Goal: Information Seeking & Learning: Check status

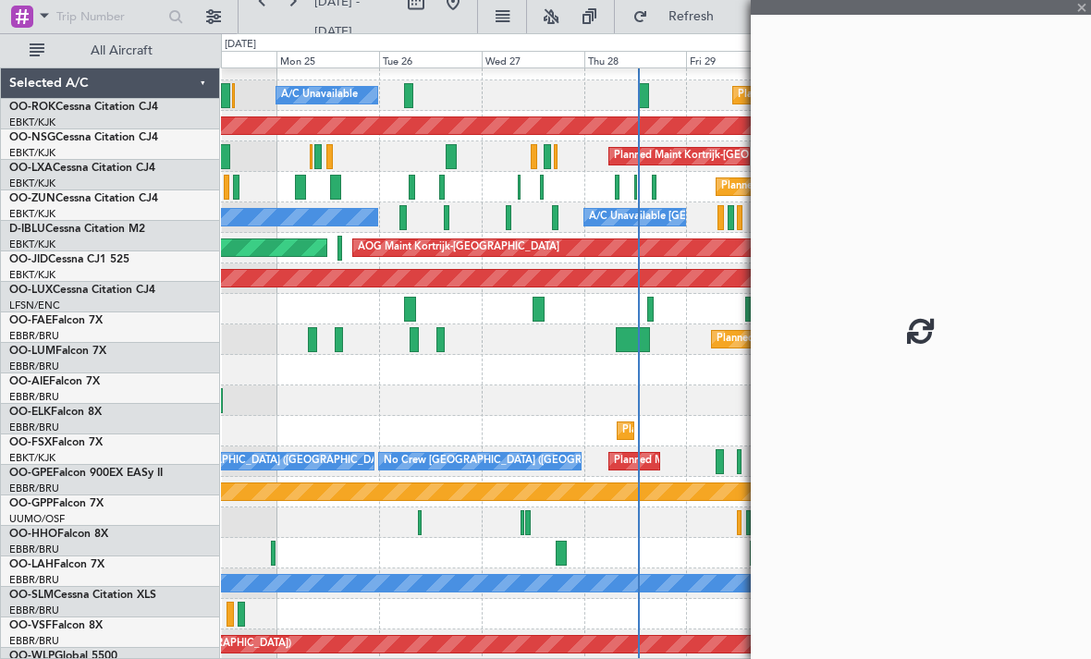
scroll to position [18, 0]
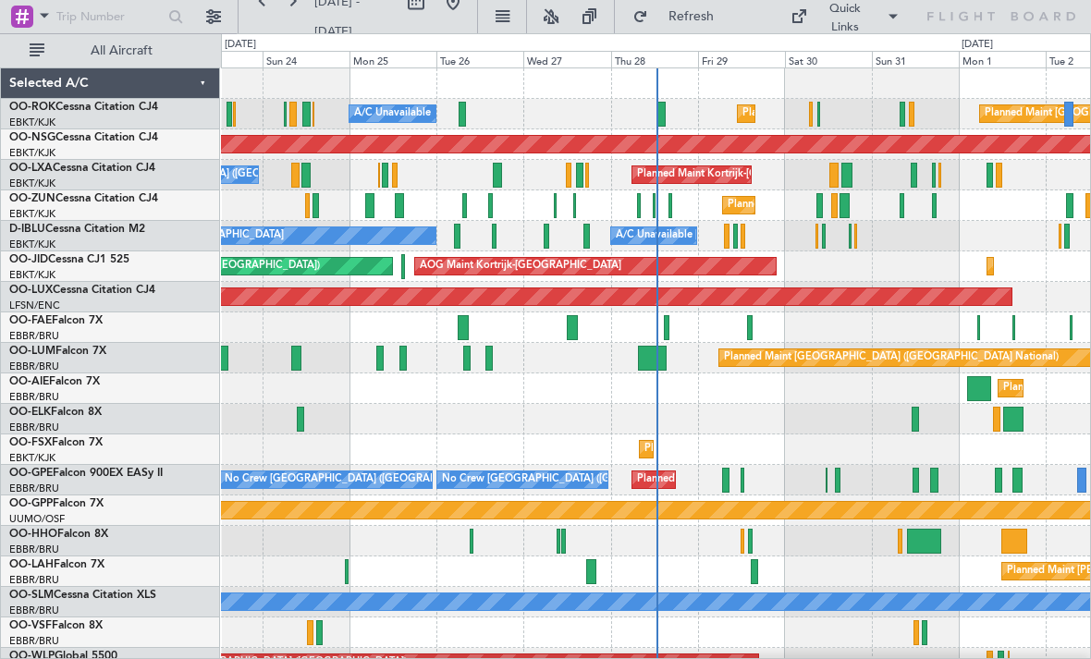
click at [807, 109] on div "Planned Maint Kortrijk-[GEOGRAPHIC_DATA] A/C Unavailable Planned Maint [GEOGRAP…" at bounding box center [655, 114] width 869 height 31
click at [811, 108] on div at bounding box center [810, 114] width 3 height 25
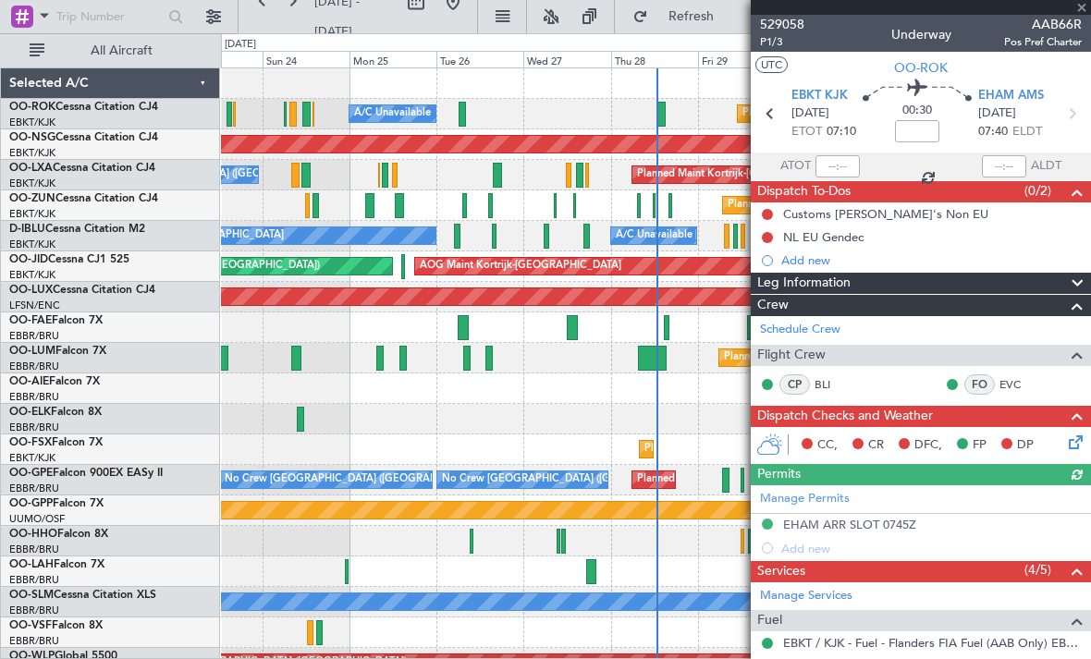
click at [1088, 7] on div at bounding box center [921, 7] width 340 height 15
click at [1083, 8] on span at bounding box center [1082, 8] width 18 height 17
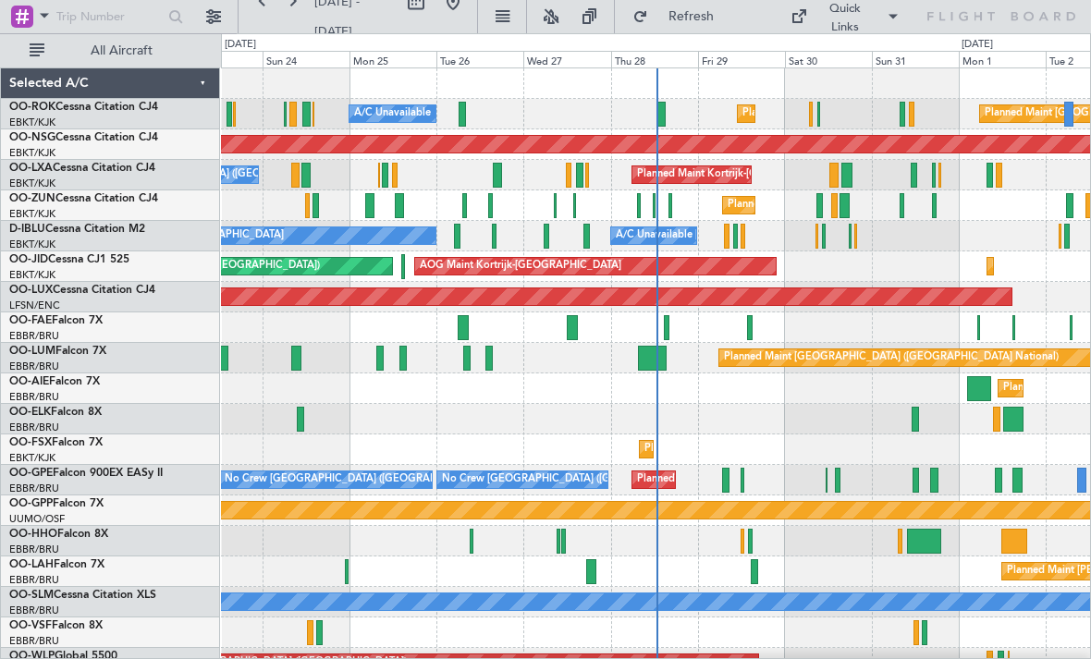
click at [816, 238] on div at bounding box center [817, 236] width 3 height 25
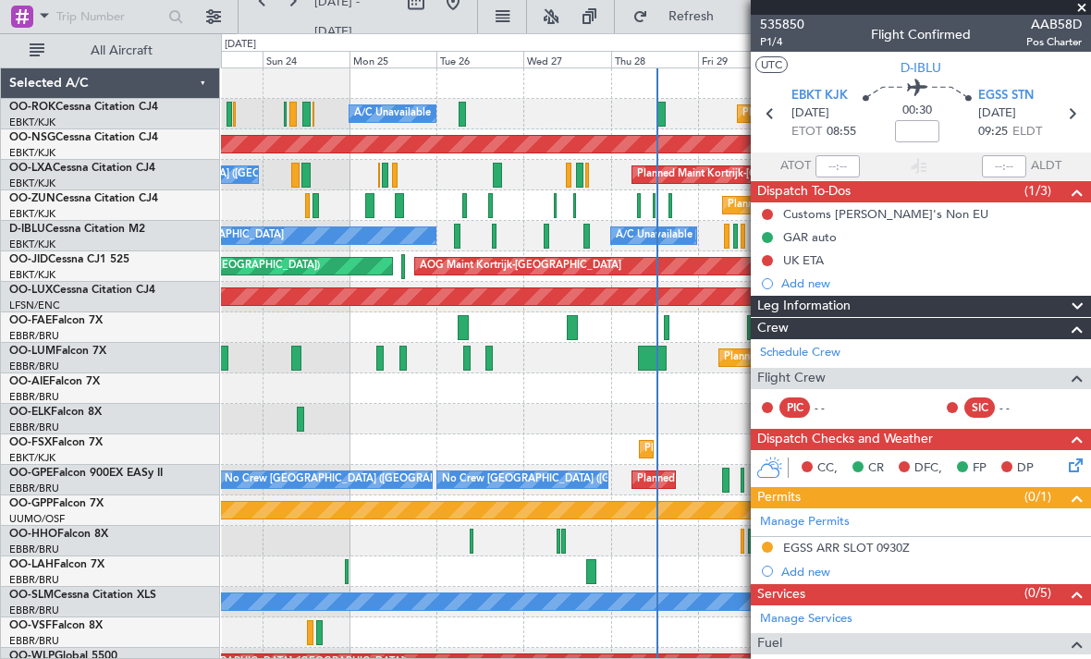
click at [1082, 8] on span at bounding box center [1082, 8] width 18 height 17
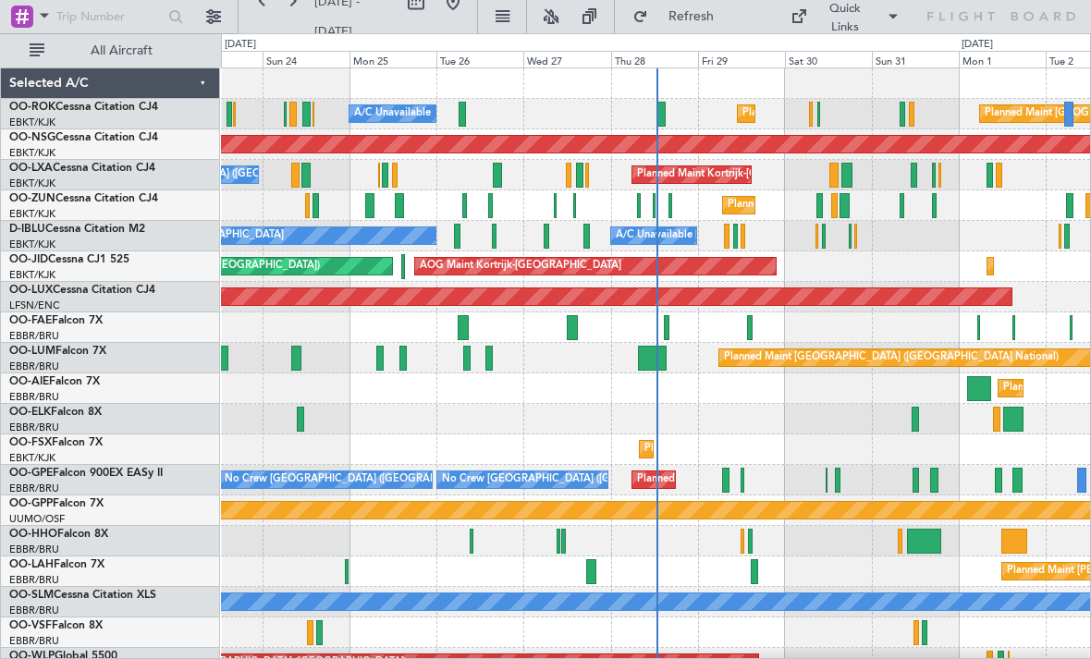
click at [812, 115] on div at bounding box center [810, 114] width 3 height 25
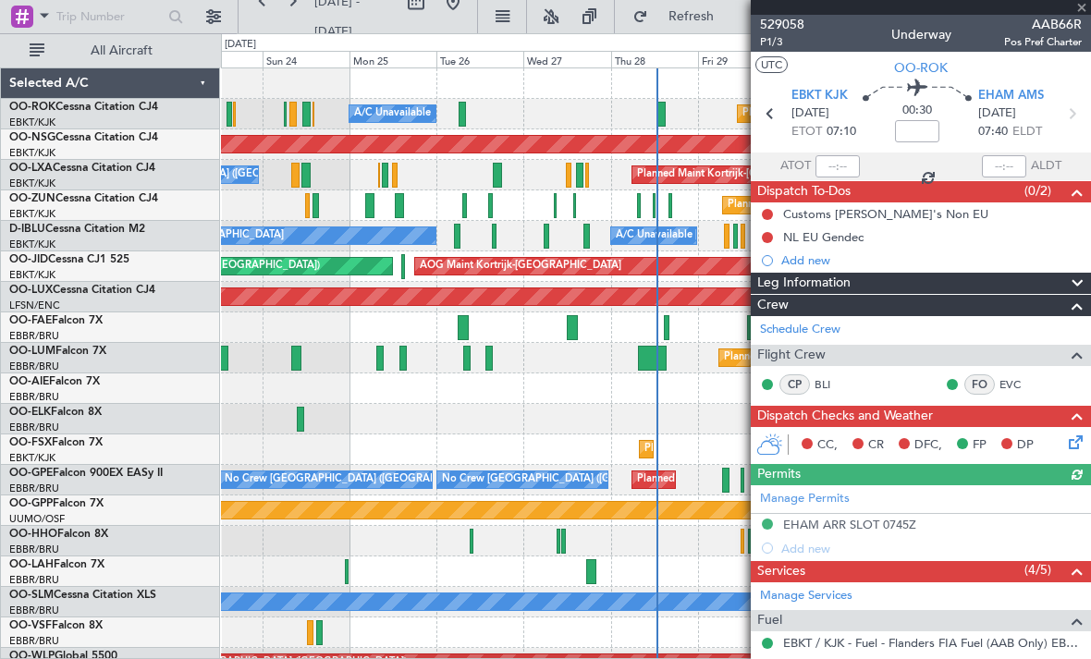
click at [1082, 11] on div at bounding box center [921, 7] width 340 height 15
click at [1084, 8] on span at bounding box center [1082, 8] width 18 height 17
